Goal: Feedback & Contribution: Contribute content

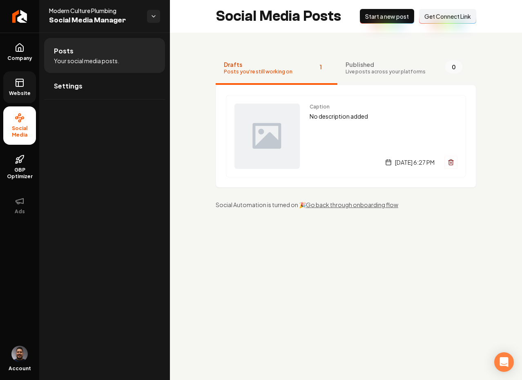
click at [18, 89] on link "Website" at bounding box center [19, 87] width 33 height 32
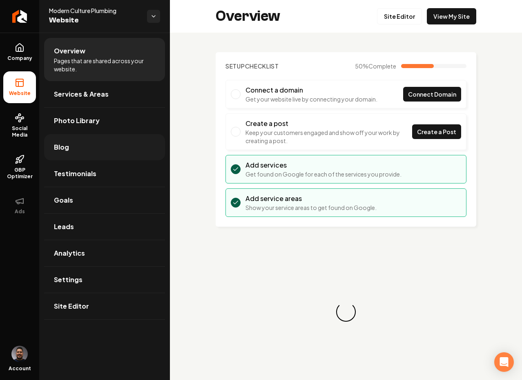
click at [72, 148] on link "Blog" at bounding box center [104, 147] width 121 height 26
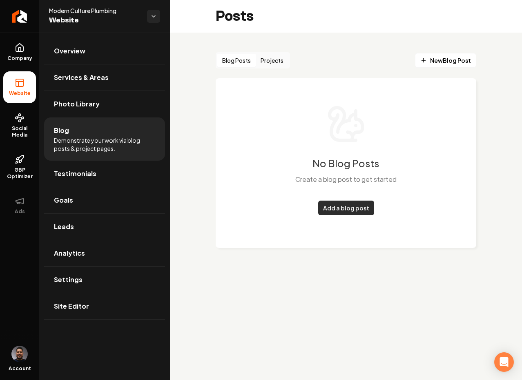
click at [343, 211] on link "Add a blog post" at bounding box center [346, 208] width 56 height 15
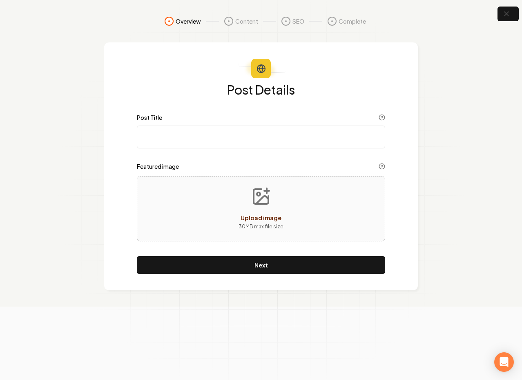
click at [260, 275] on div "Post Details Post Title Featured image Upload image 30 MB max file size Next" at bounding box center [260, 166] width 313 height 248
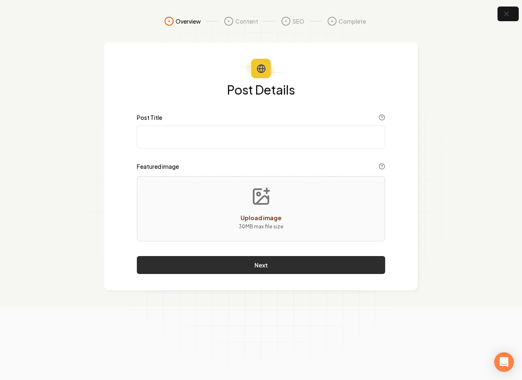
click at [257, 270] on button "Next" at bounding box center [261, 265] width 248 height 18
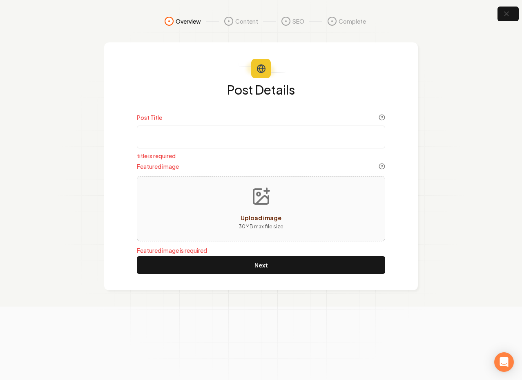
click at [167, 142] on input "Post Title" at bounding box center [261, 137] width 248 height 23
type input "test"
click at [257, 222] on div "Upload image" at bounding box center [260, 218] width 41 height 10
click at [189, 231] on div "Upload image 30 MB max file size" at bounding box center [261, 208] width 248 height 65
